Goal: Navigation & Orientation: Find specific page/section

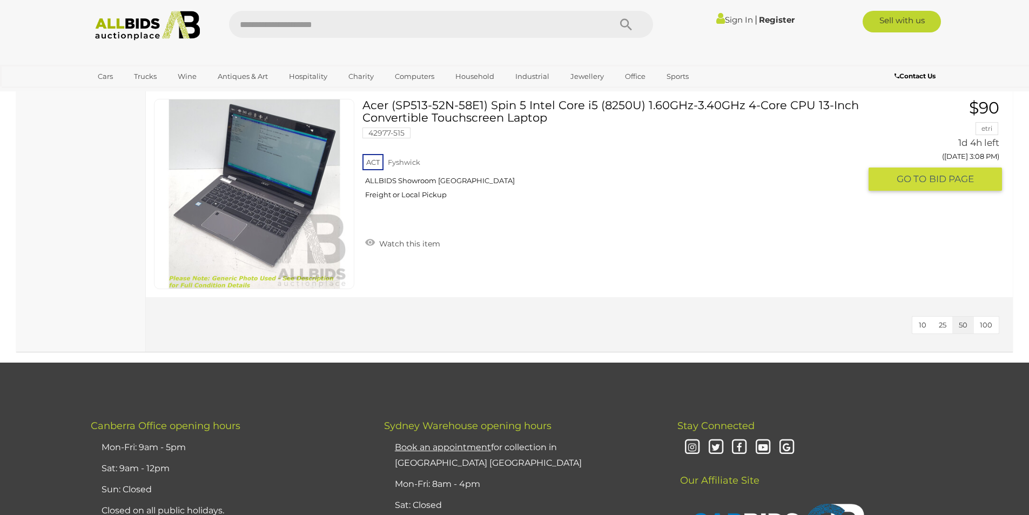
scroll to position [3941, 0]
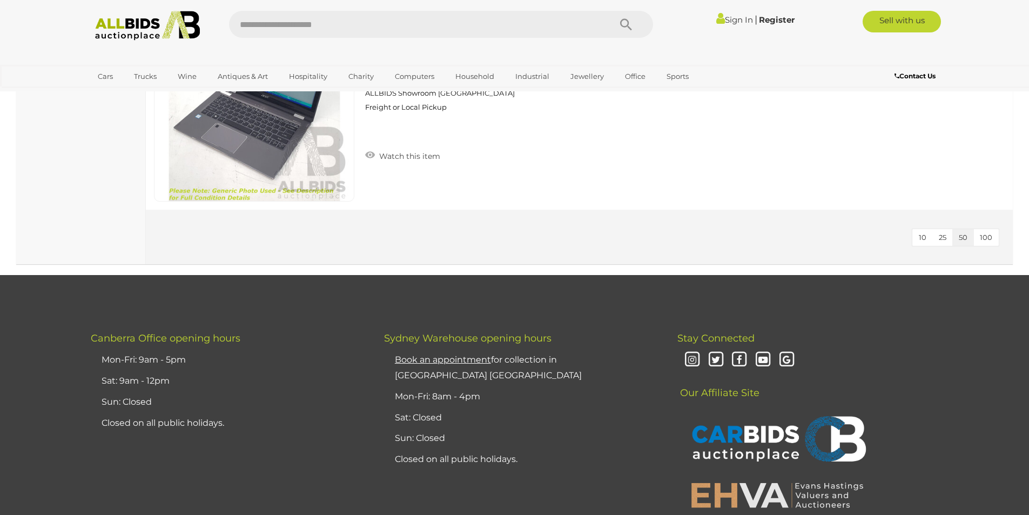
click at [922, 239] on span "10" at bounding box center [922, 237] width 8 height 9
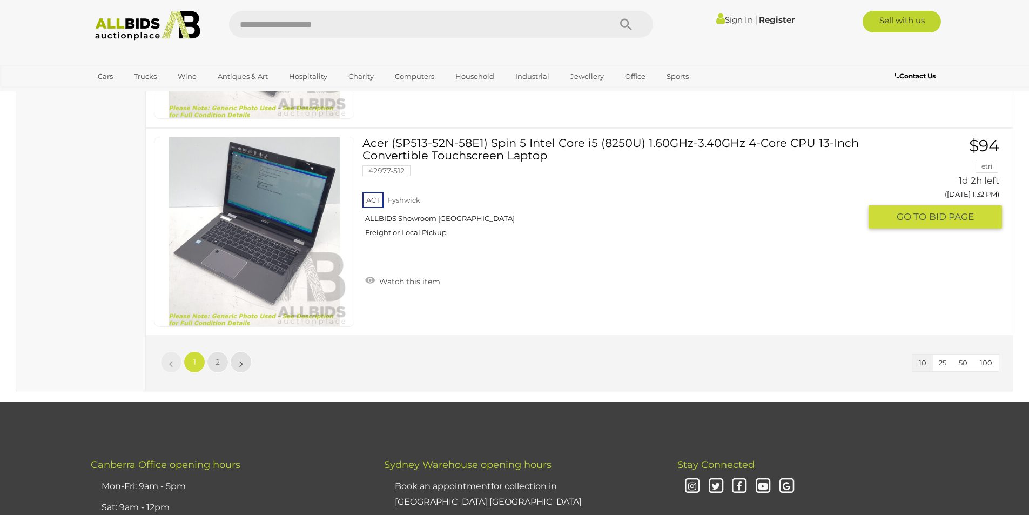
scroll to position [2037, 0]
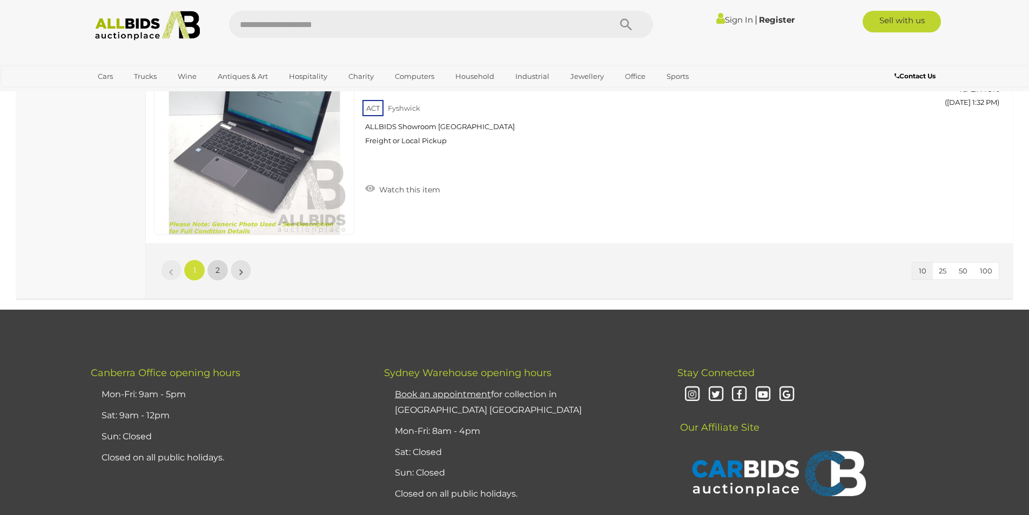
click at [220, 275] on link "2" at bounding box center [218, 270] width 22 height 22
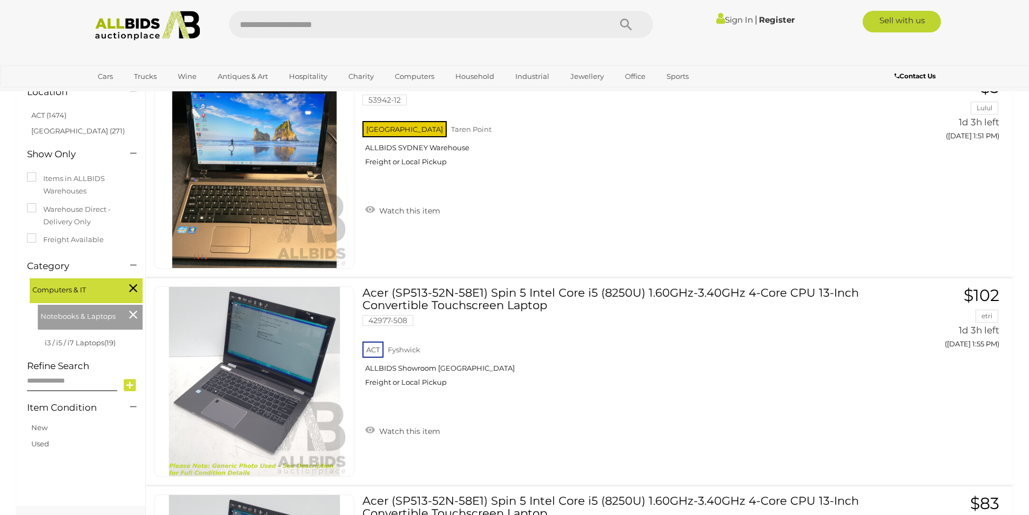
scroll to position [93, 0]
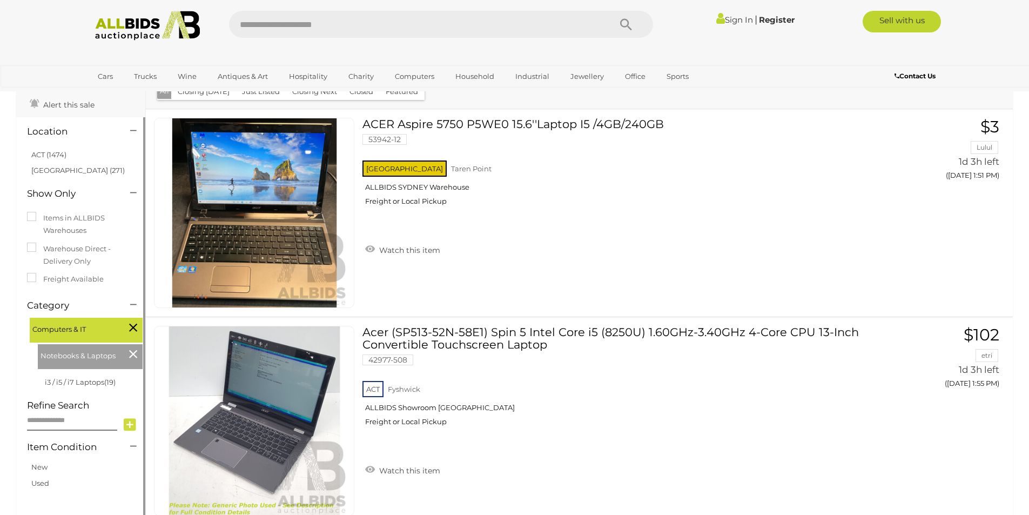
click at [133, 355] on icon at bounding box center [133, 354] width 8 height 14
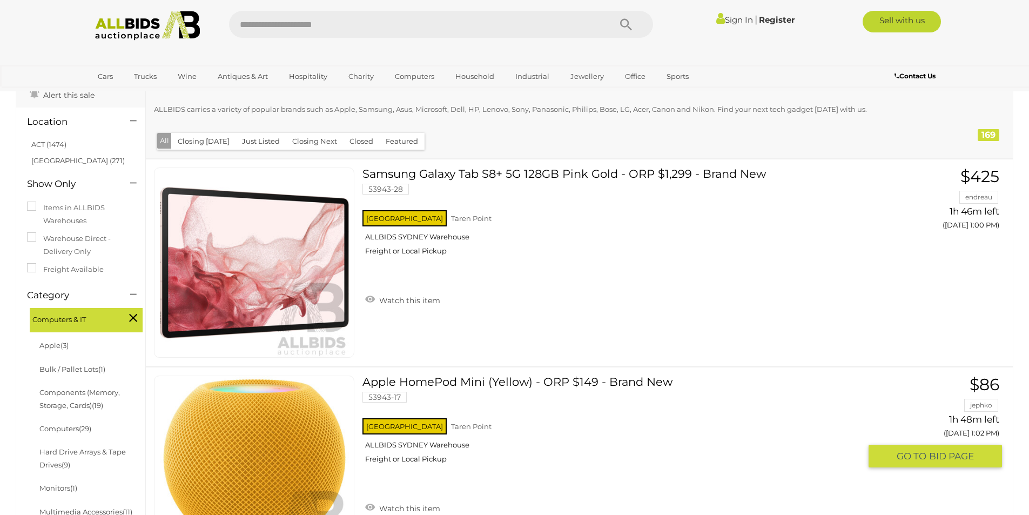
scroll to position [108, 0]
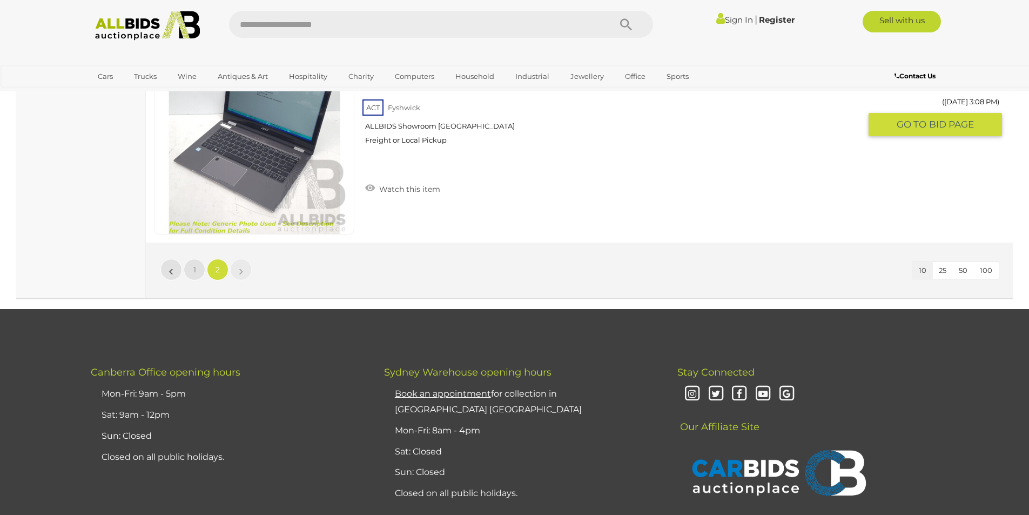
scroll to position [1875, 0]
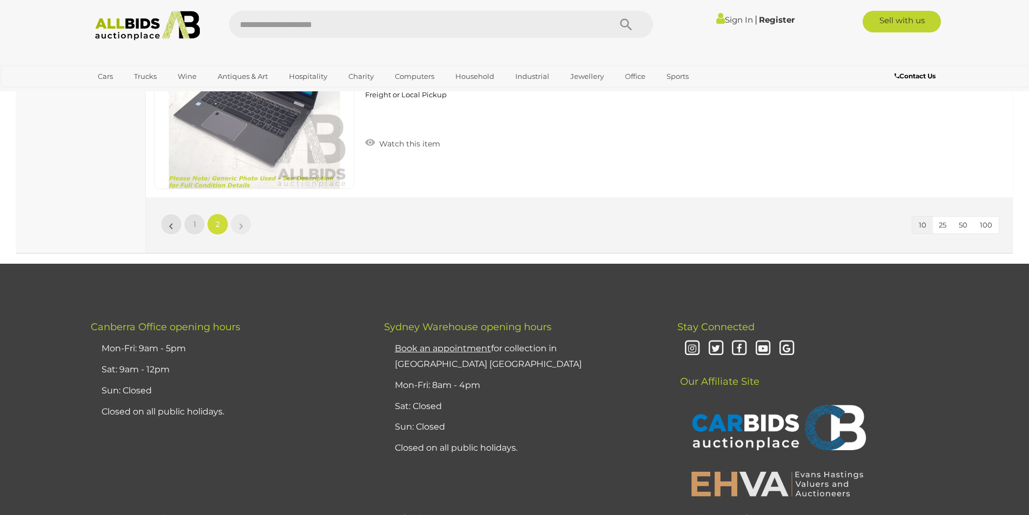
click at [241, 224] on li "»" at bounding box center [241, 224] width 21 height 22
